Goal: Transaction & Acquisition: Purchase product/service

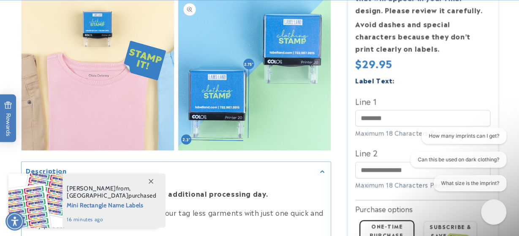
scroll to position [746, 0]
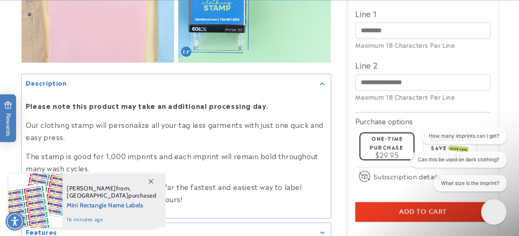
click at [150, 178] on span at bounding box center [150, 180] width 15 height 15
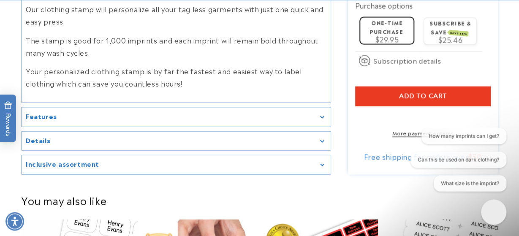
scroll to position [878, 0]
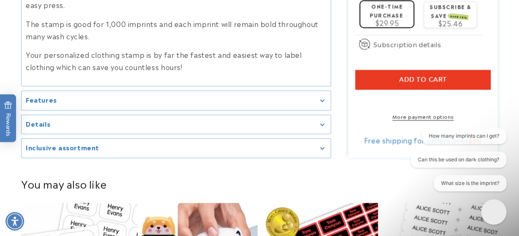
click at [323, 98] on div "Features" at bounding box center [176, 100] width 300 height 6
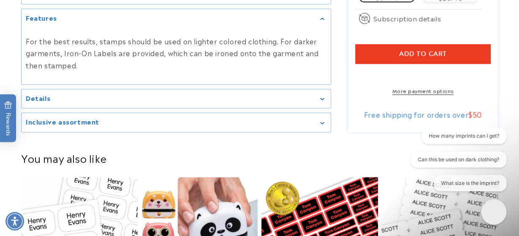
scroll to position [966, 0]
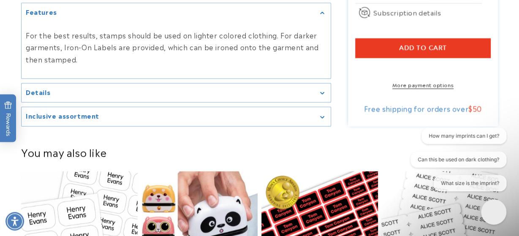
click at [325, 87] on summary "Details" at bounding box center [176, 93] width 309 height 19
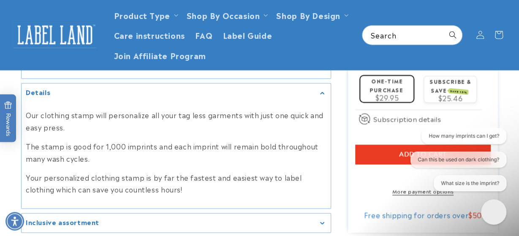
scroll to position [746, 0]
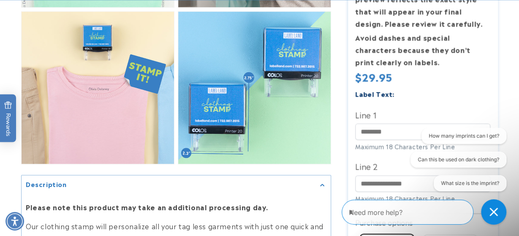
scroll to position [658, 0]
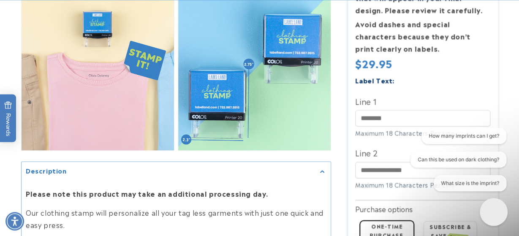
click at [494, 210] on icon "Close gorgias live chat" at bounding box center [493, 211] width 9 height 9
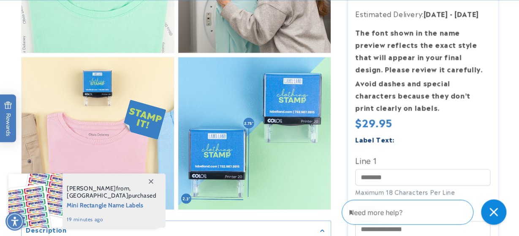
scroll to position [614, 0]
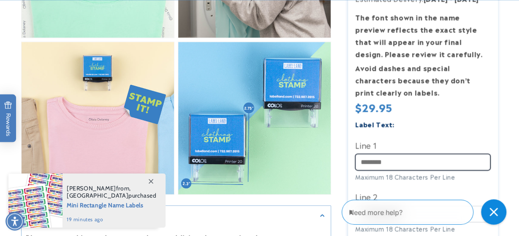
click at [369, 154] on input "Line 1" at bounding box center [422, 162] width 135 height 16
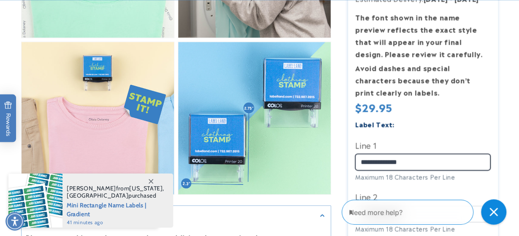
click at [383, 154] on input "**********" at bounding box center [422, 162] width 135 height 16
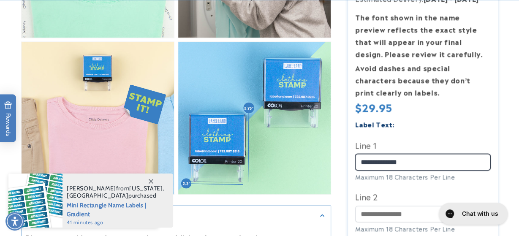
type input "**********"
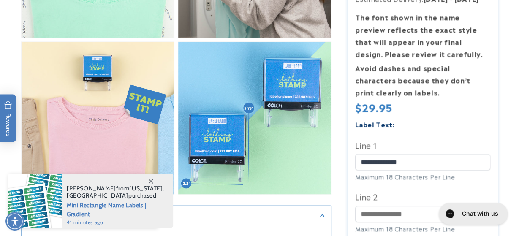
click at [452, 173] on div "**********" at bounding box center [422, 179] width 135 height 123
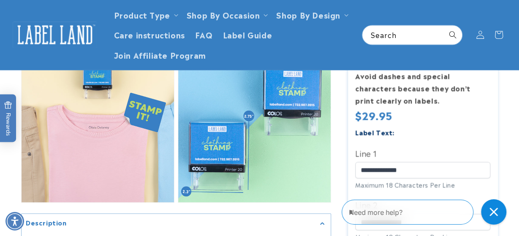
scroll to position [439, 0]
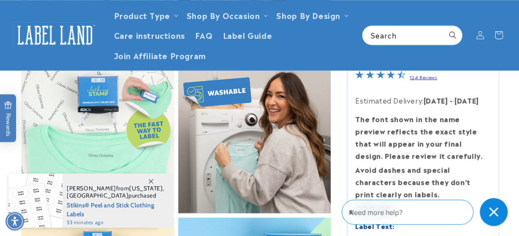
click at [497, 209] on icon "Close gorgias live chat" at bounding box center [493, 211] width 9 height 9
